Goal: Contribute content: Contribute content

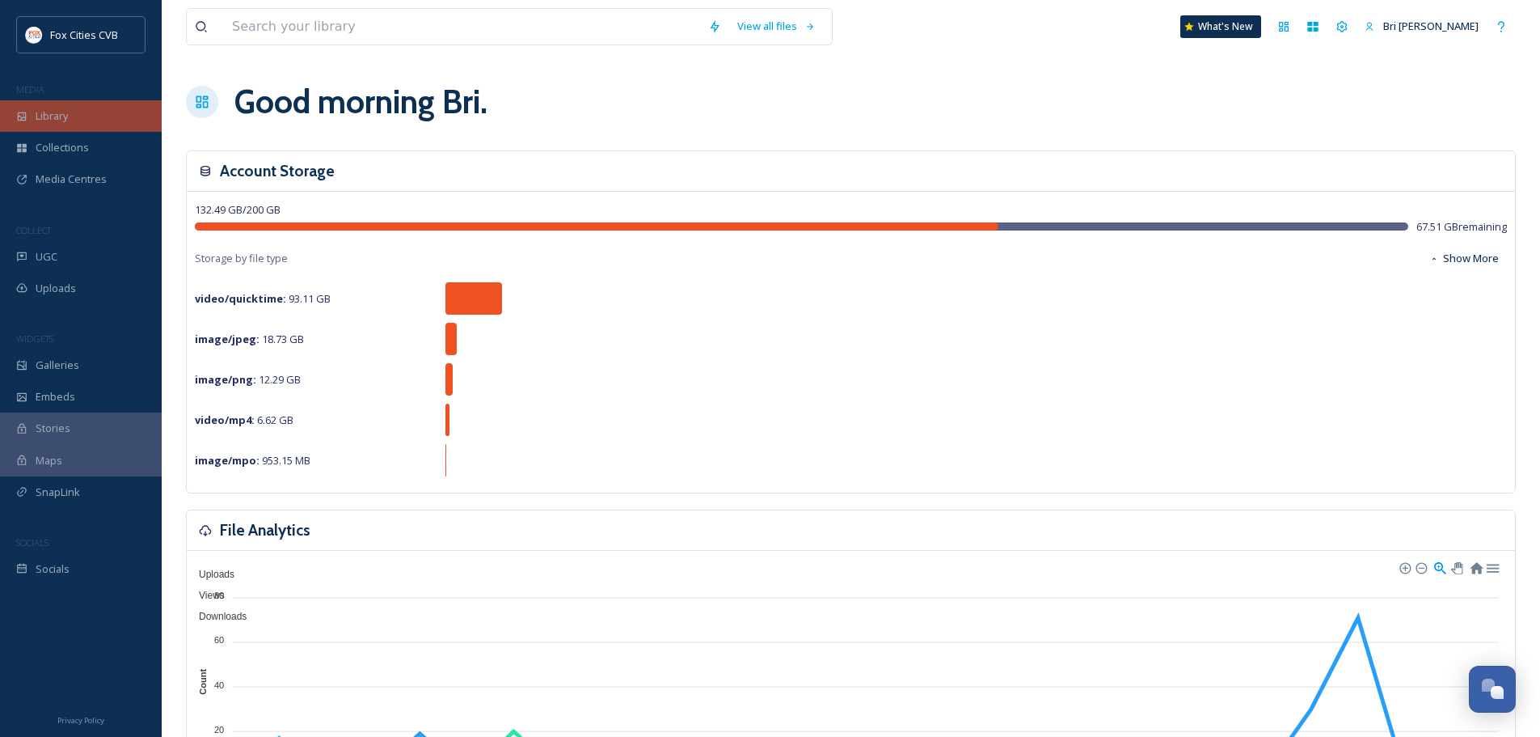
click at [104, 124] on div "Library" at bounding box center [81, 116] width 162 height 32
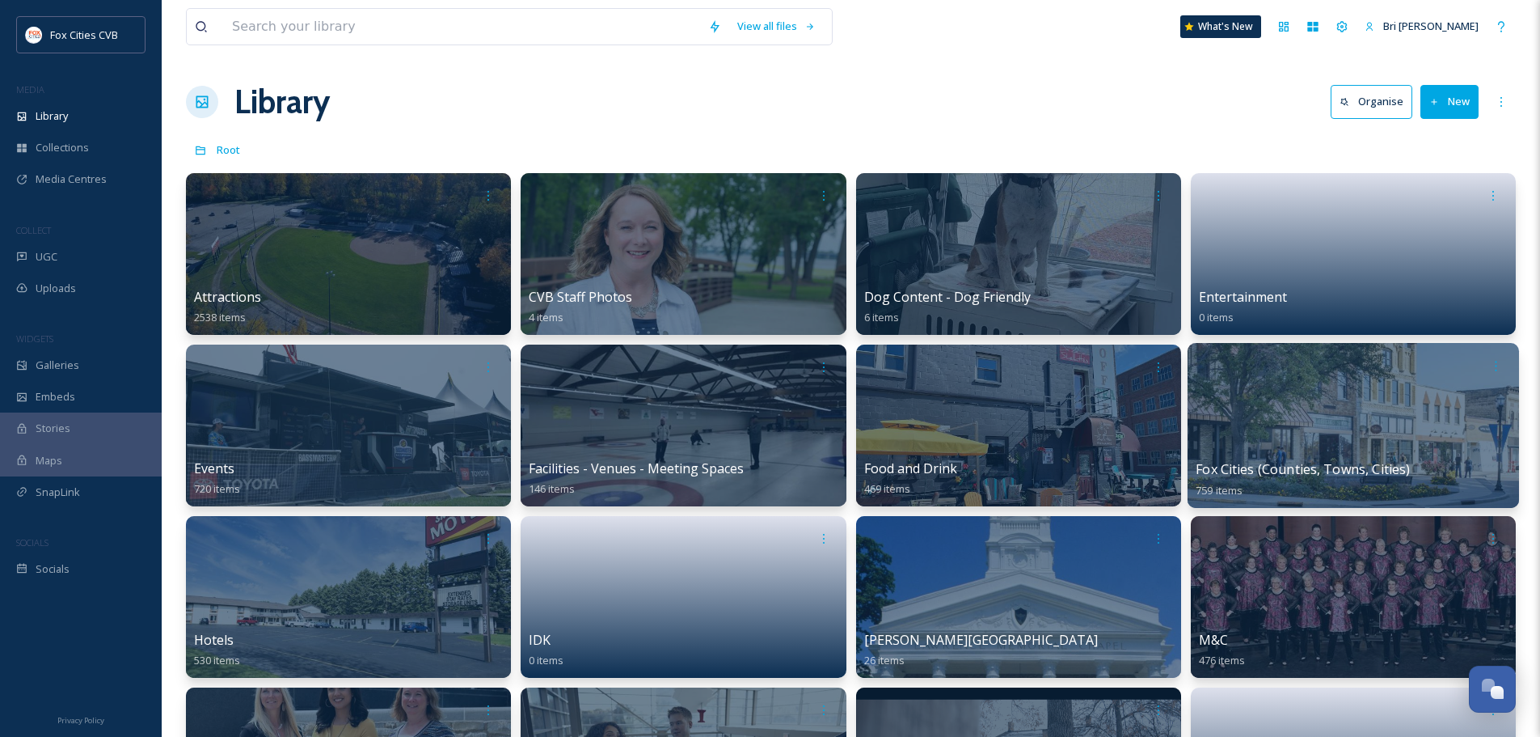
click at [1274, 407] on div at bounding box center [1354, 425] width 332 height 165
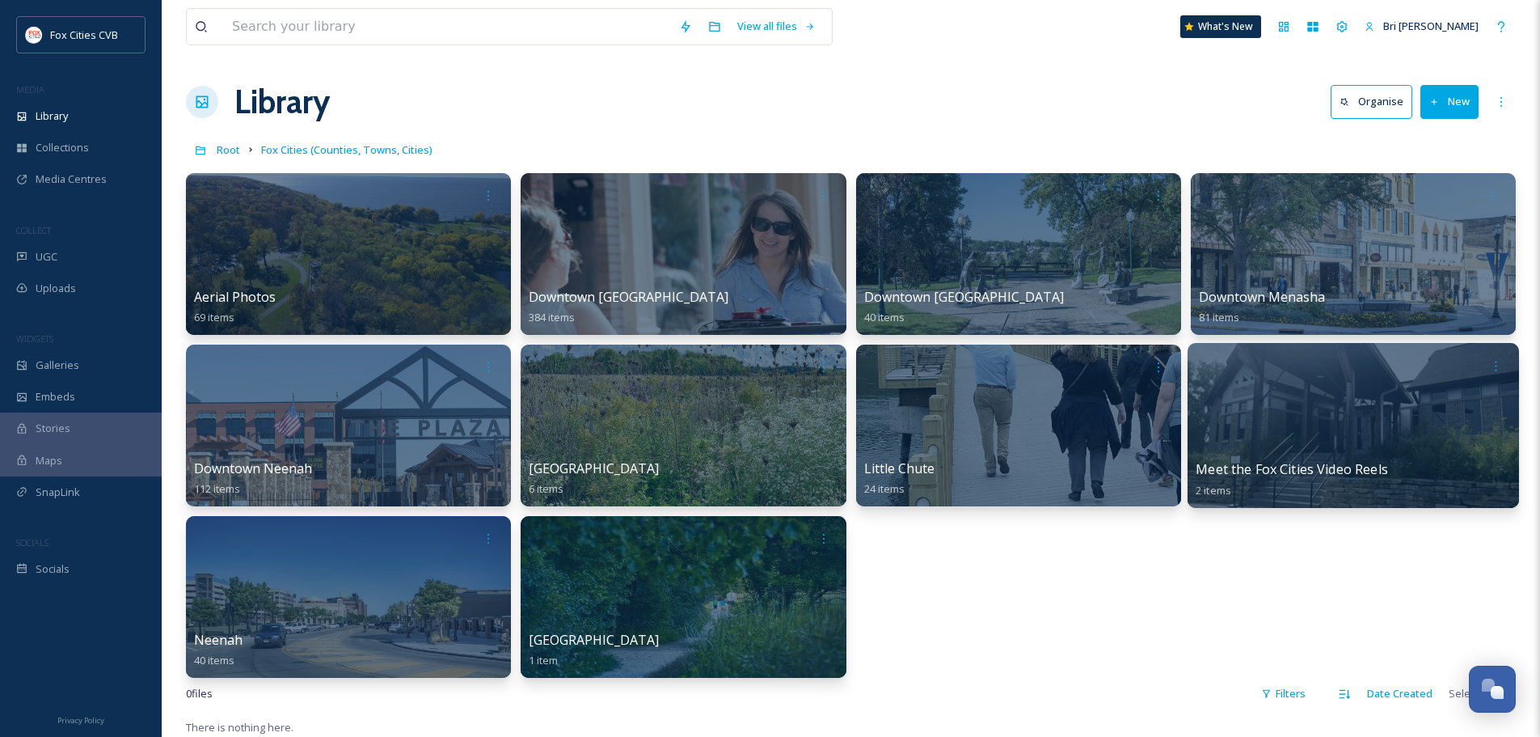
click at [1299, 376] on div at bounding box center [1353, 366] width 315 height 30
click at [1324, 398] on div at bounding box center [1354, 425] width 332 height 165
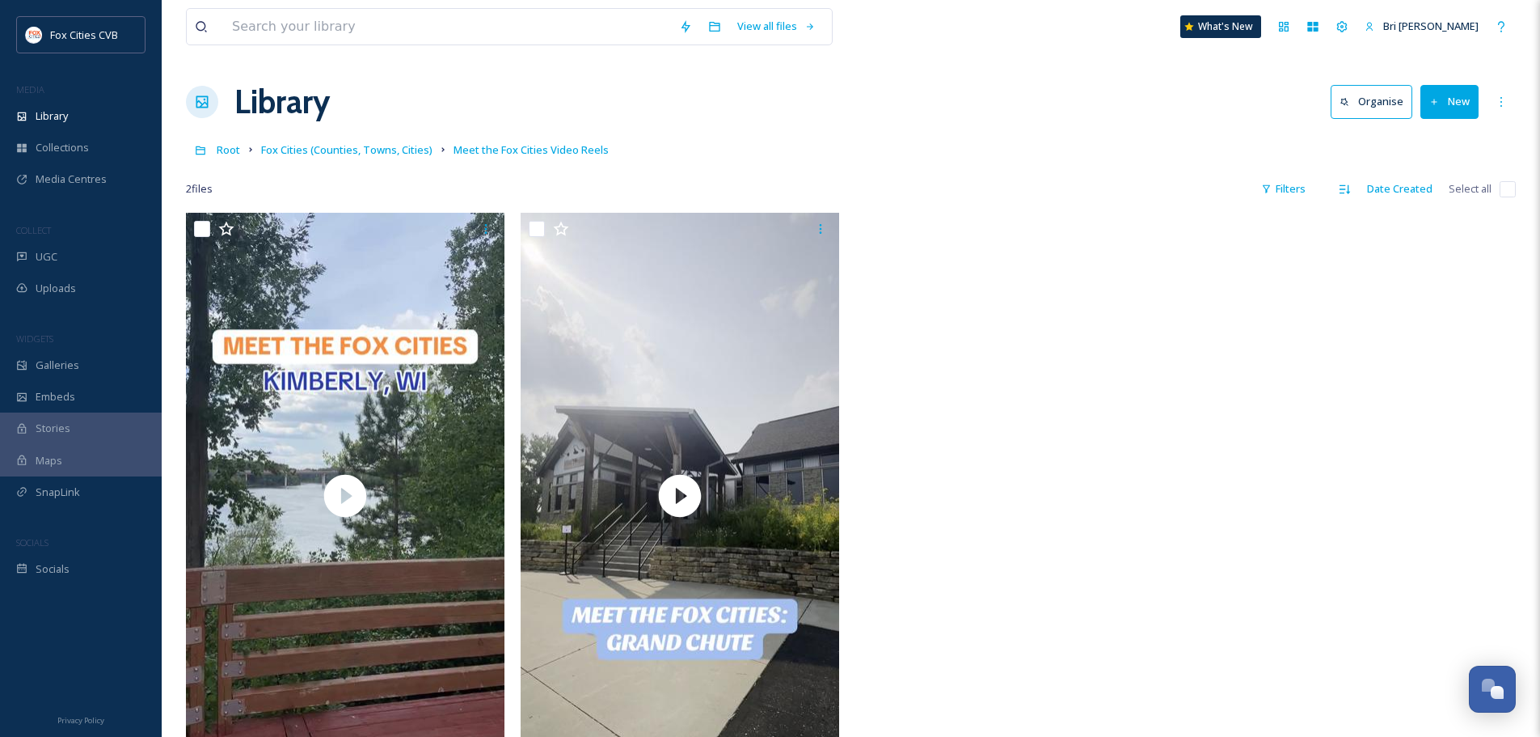
click at [1457, 99] on button "New" at bounding box center [1450, 101] width 58 height 33
click at [1435, 141] on span "File Upload" at bounding box center [1442, 139] width 53 height 15
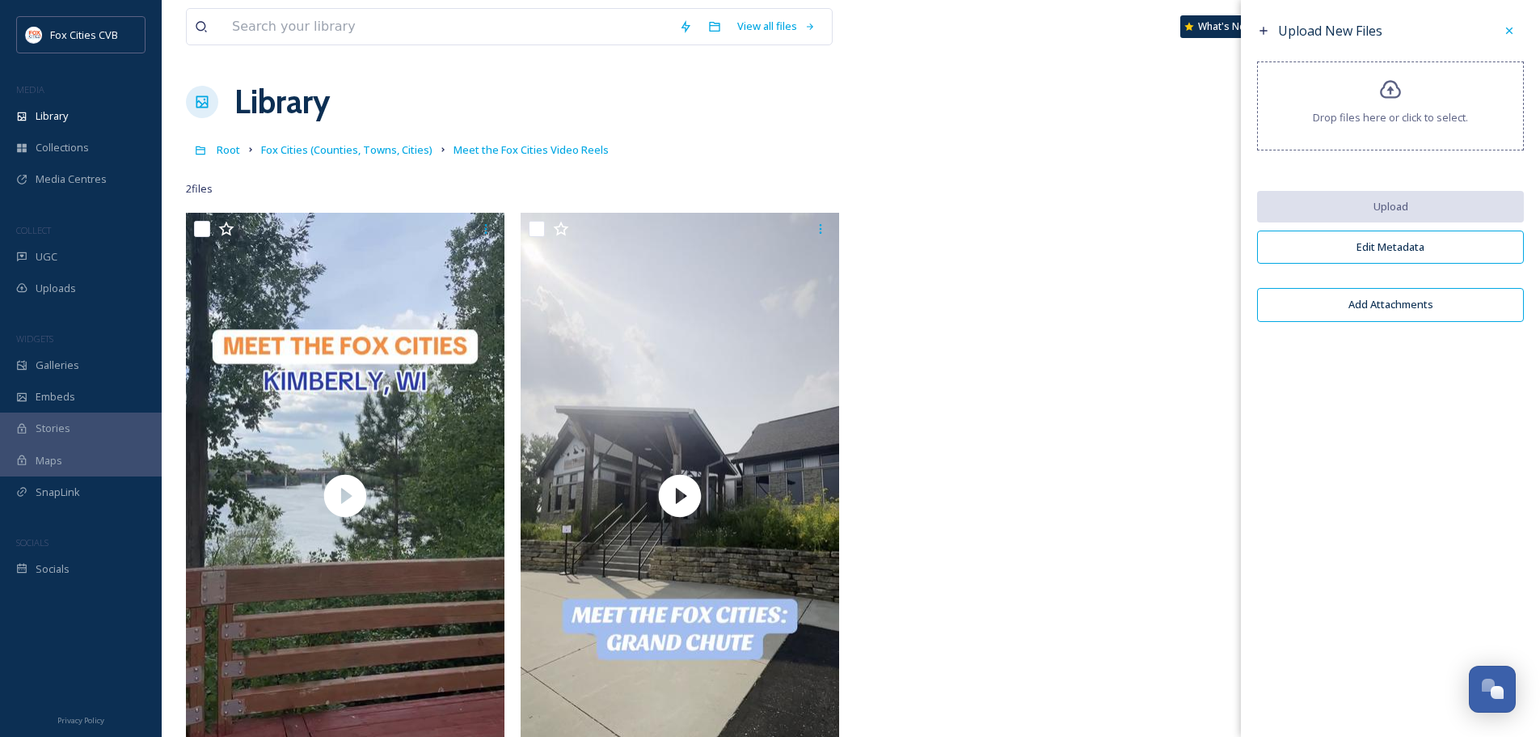
click at [1378, 87] on div "Drop files here or click to select." at bounding box center [1390, 105] width 267 height 89
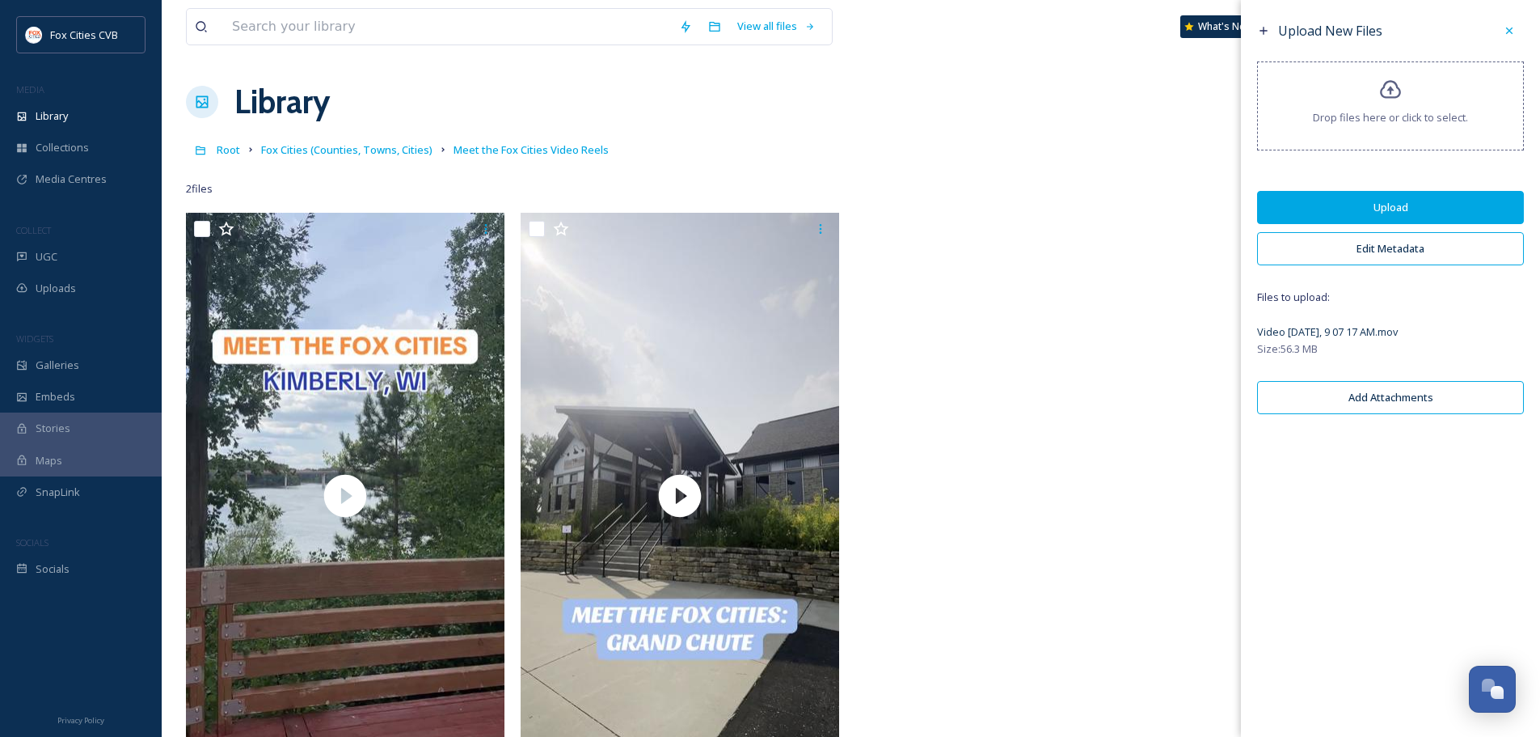
click at [1363, 247] on button "Edit Metadata" at bounding box center [1390, 248] width 267 height 33
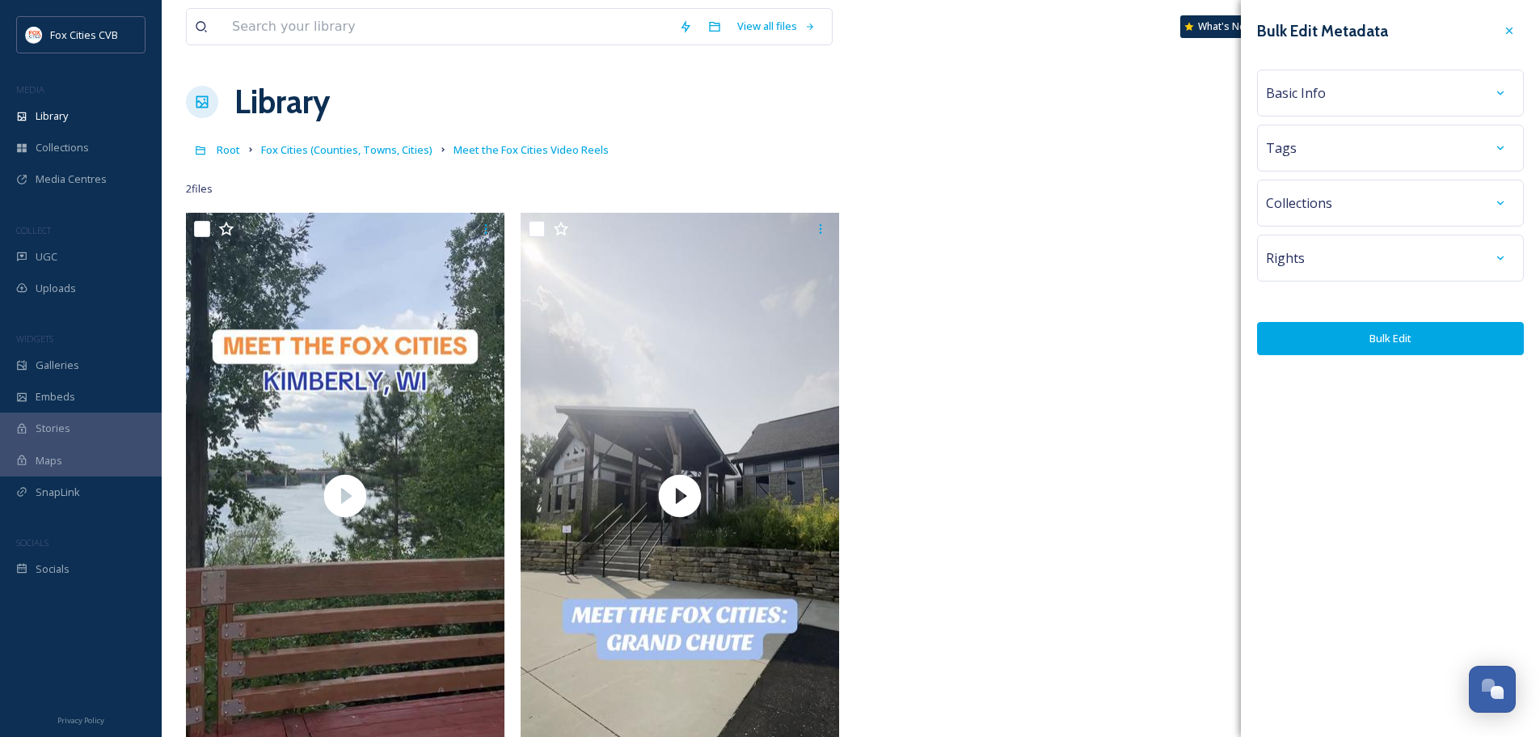
click at [1332, 82] on div "Basic Info" at bounding box center [1390, 92] width 249 height 29
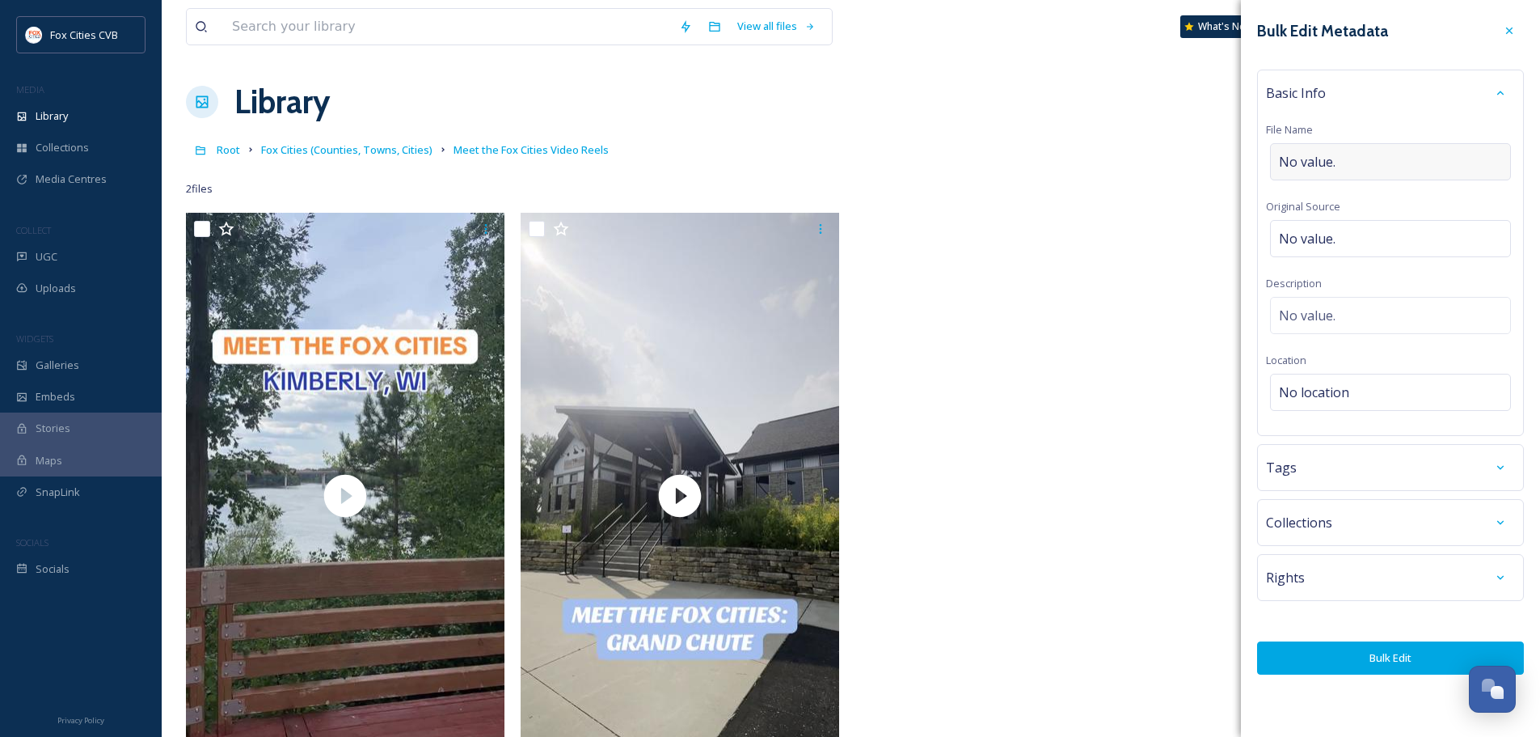
click at [1340, 156] on div "No value." at bounding box center [1390, 161] width 241 height 37
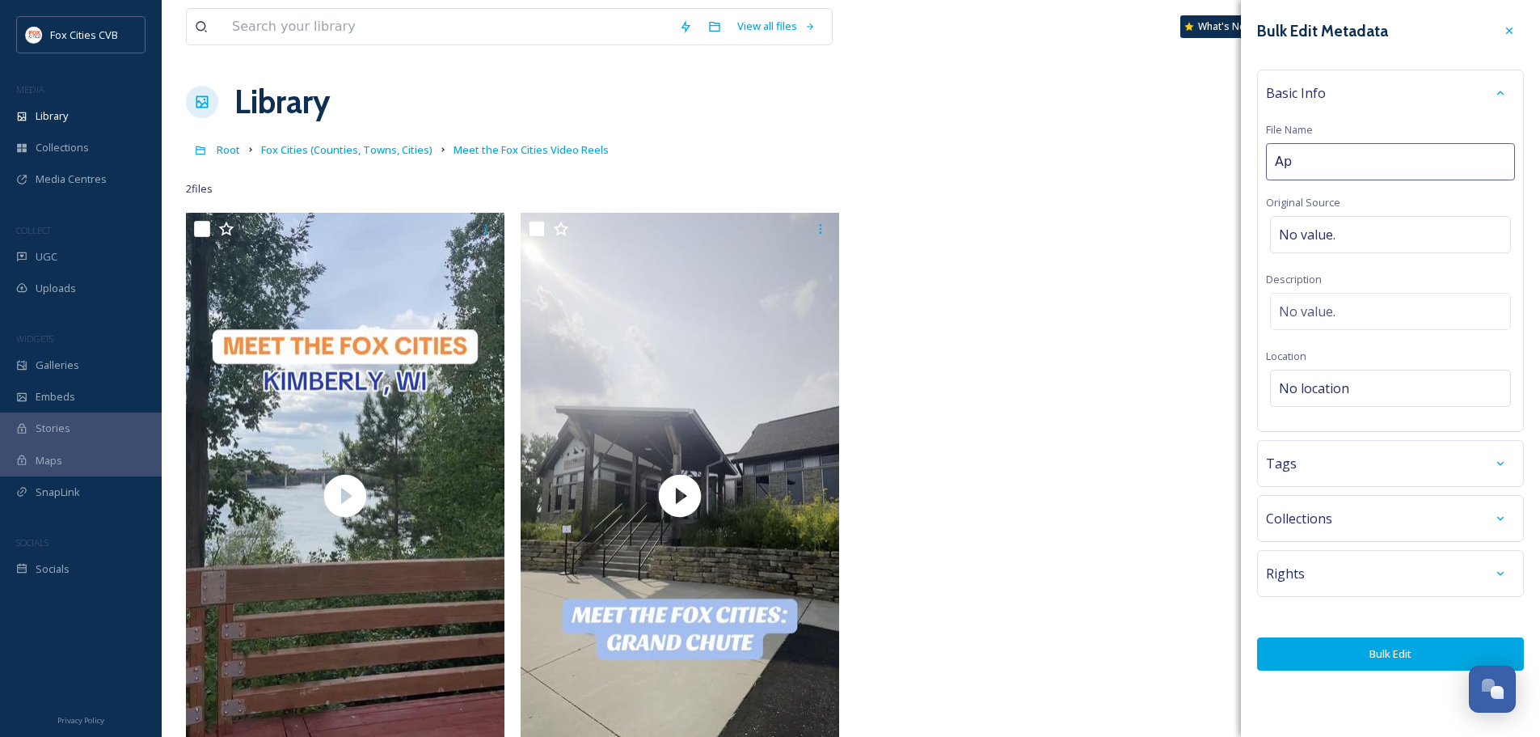
type input "A"
type input "Meet the Fox Cities [GEOGRAPHIC_DATA] 1"
click at [1436, 655] on button "Bulk Edit" at bounding box center [1390, 653] width 267 height 33
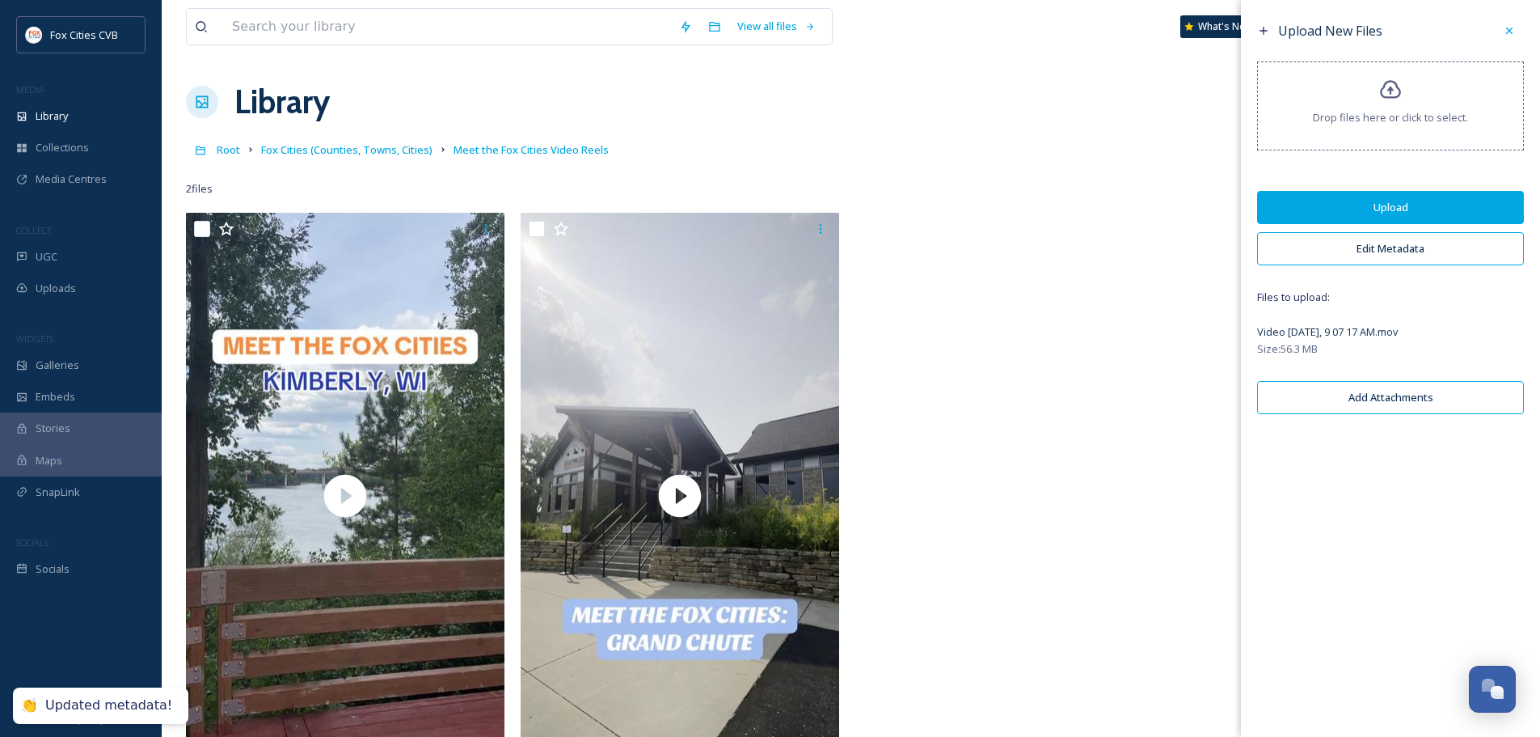
click at [1411, 198] on button "Upload" at bounding box center [1390, 207] width 267 height 33
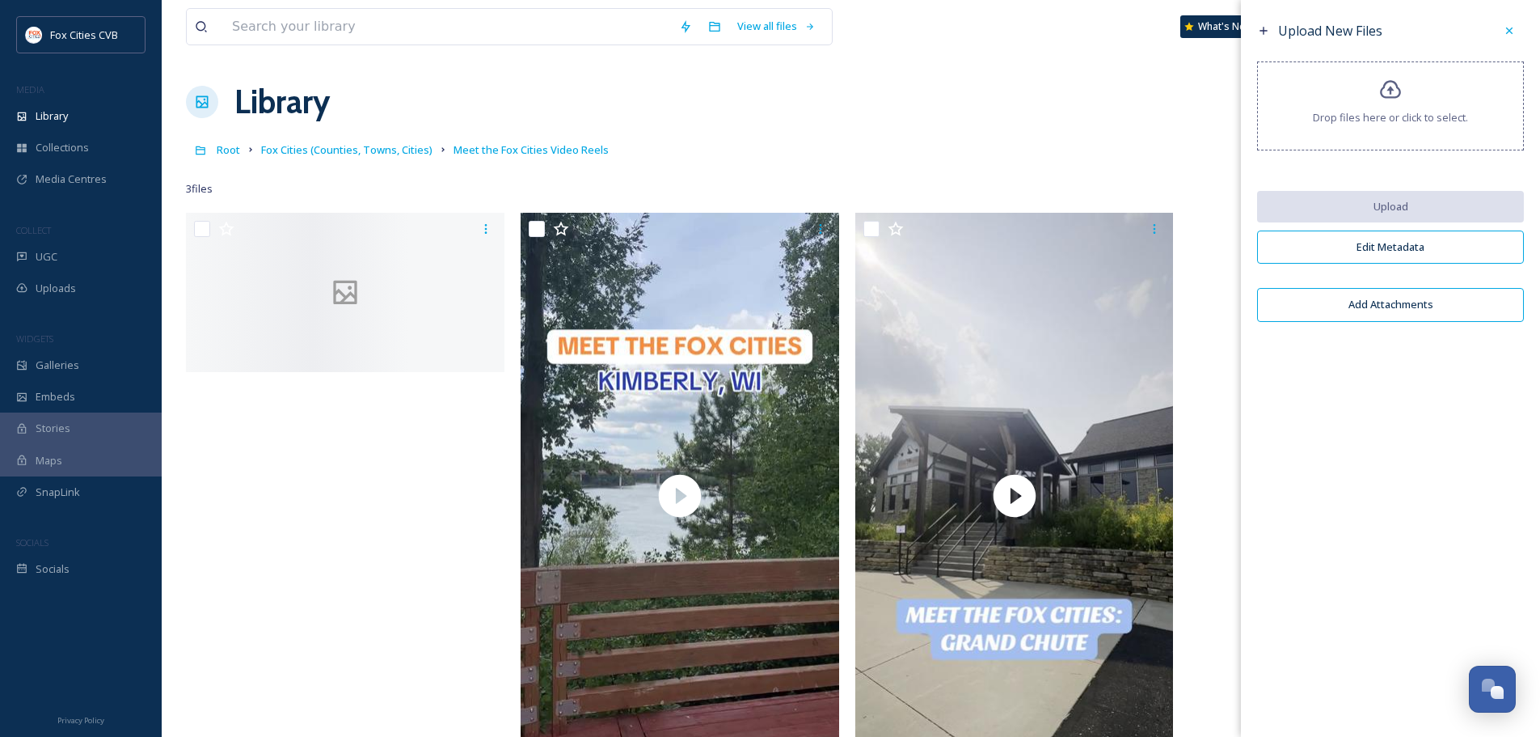
click at [1514, 23] on div at bounding box center [1509, 30] width 29 height 29
